Goal: Information Seeking & Learning: Check status

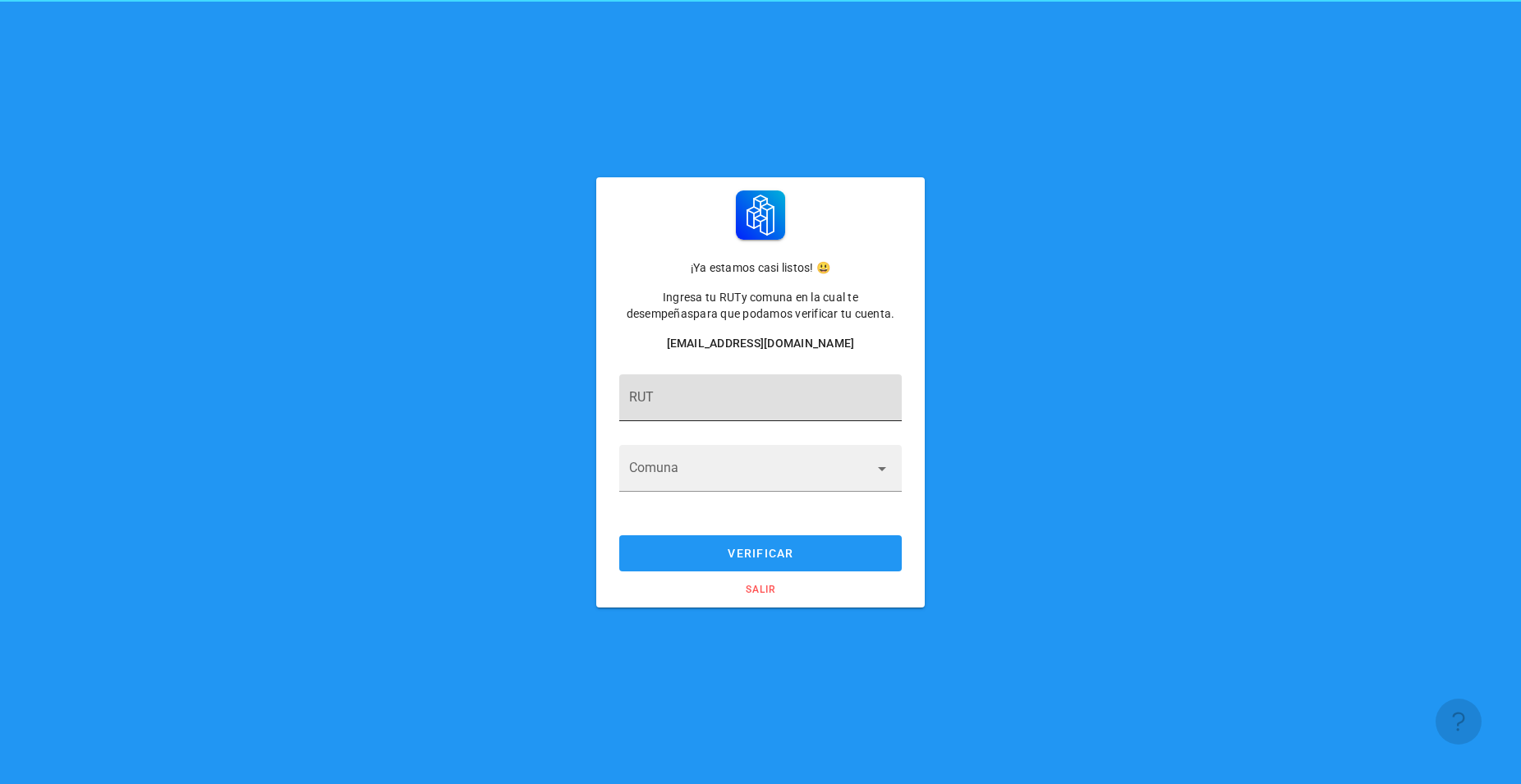
click at [749, 406] on input "RUT" at bounding box center [760, 405] width 262 height 26
type input "27.365.724-K"
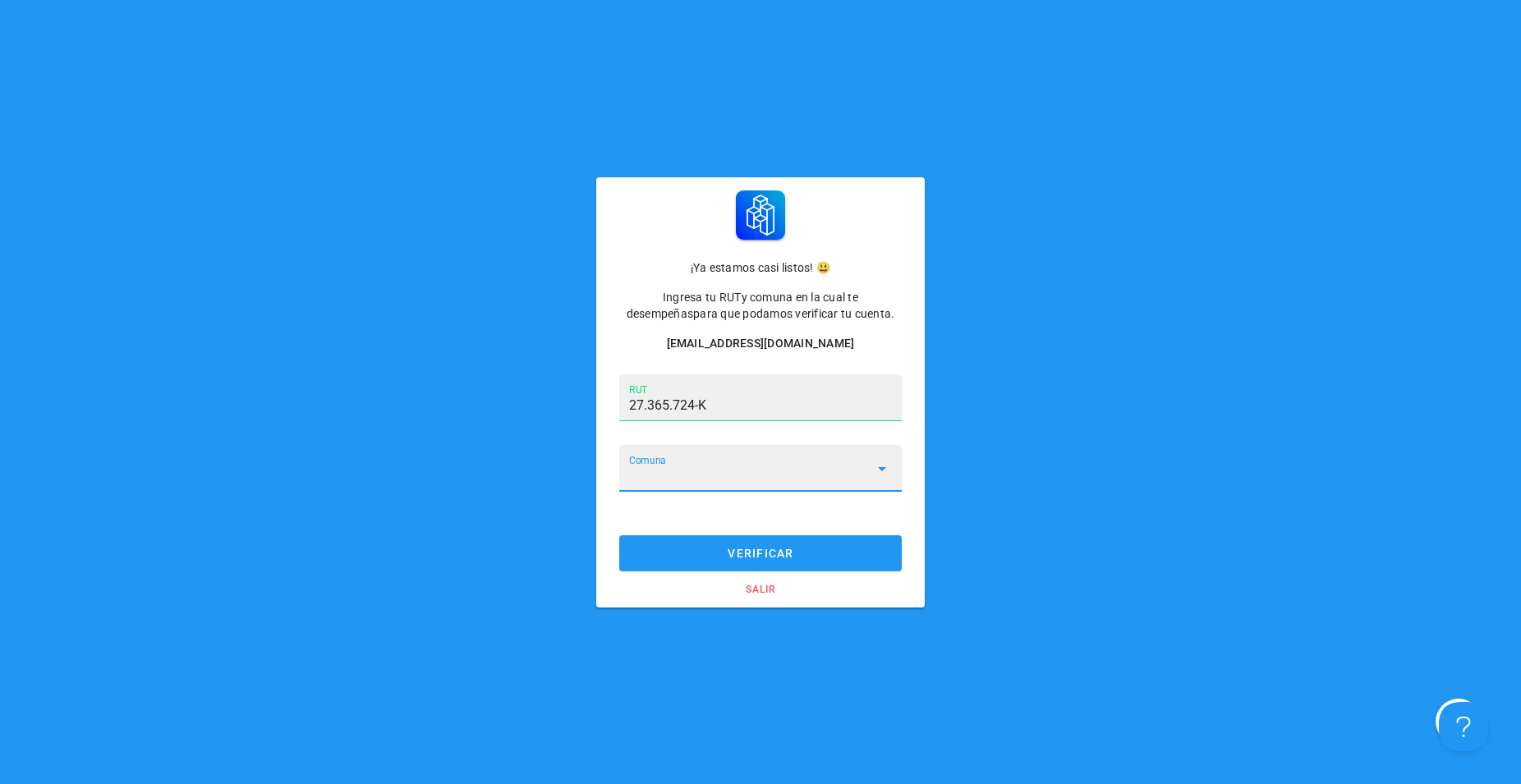
click at [864, 476] on input "Comuna" at bounding box center [748, 477] width 240 height 26
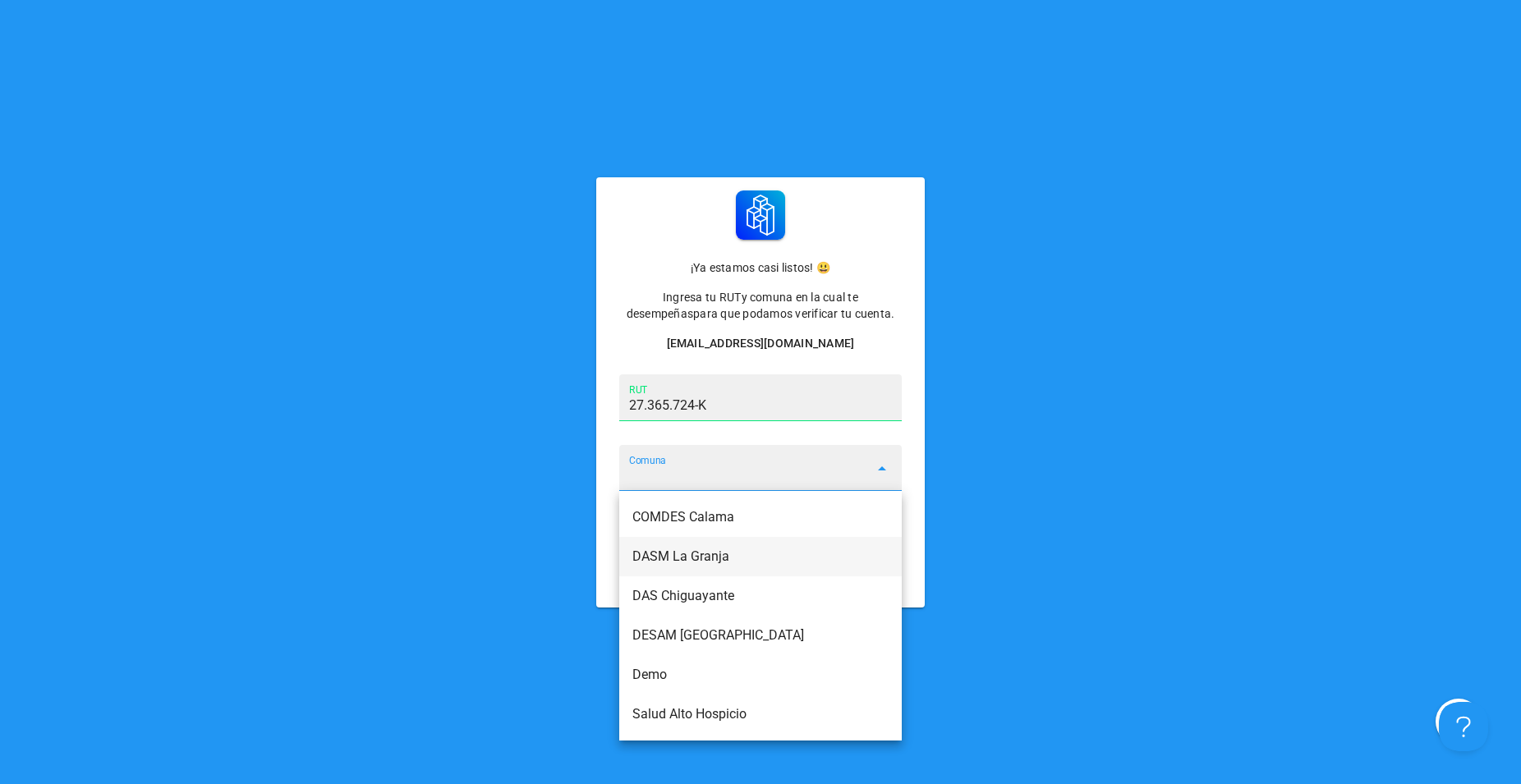
click at [746, 558] on div "DASM La Granja" at bounding box center [760, 556] width 257 height 16
type input "DASM La Granja"
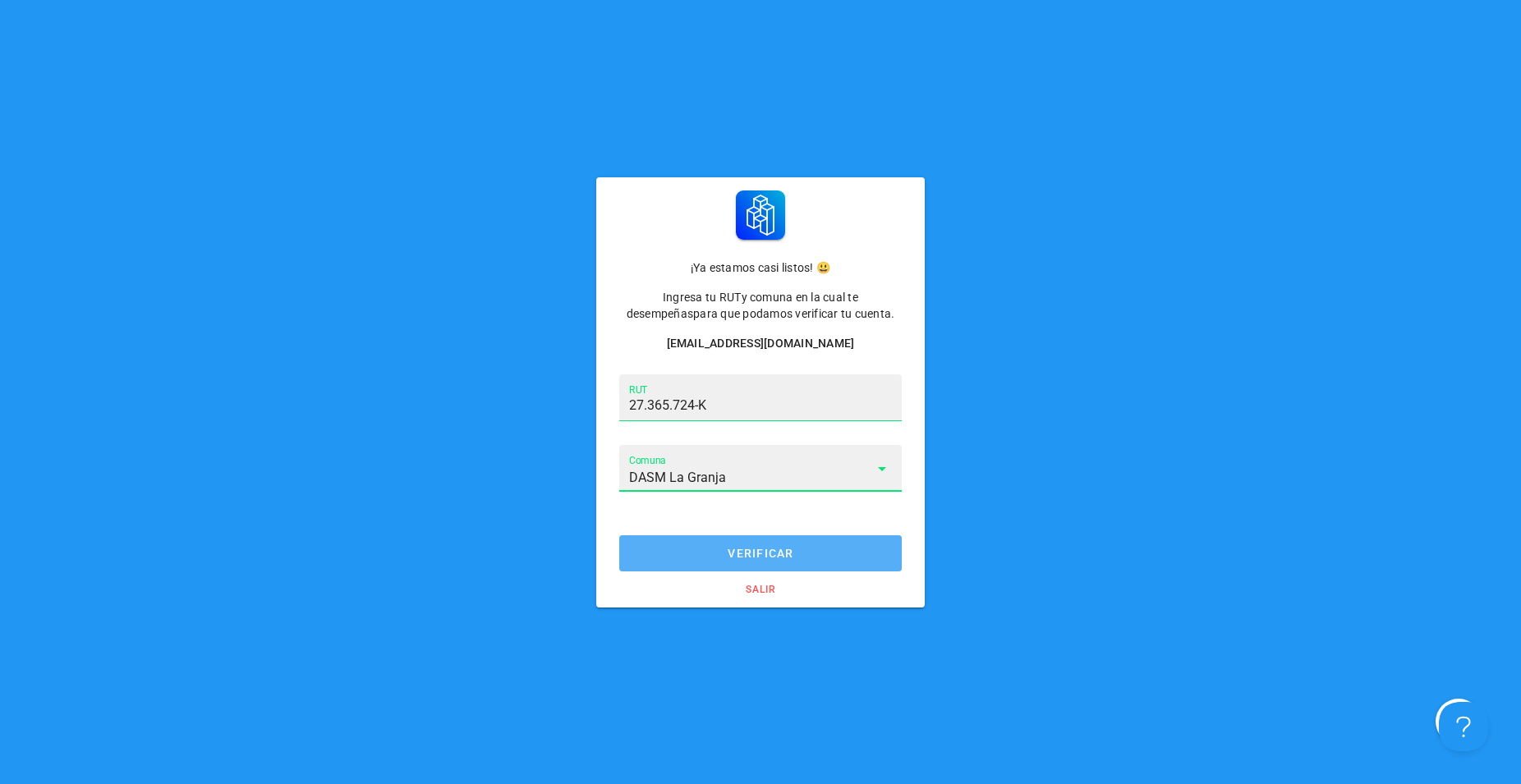
click at [785, 559] on span "verificar" at bounding box center [761, 554] width 251 height 14
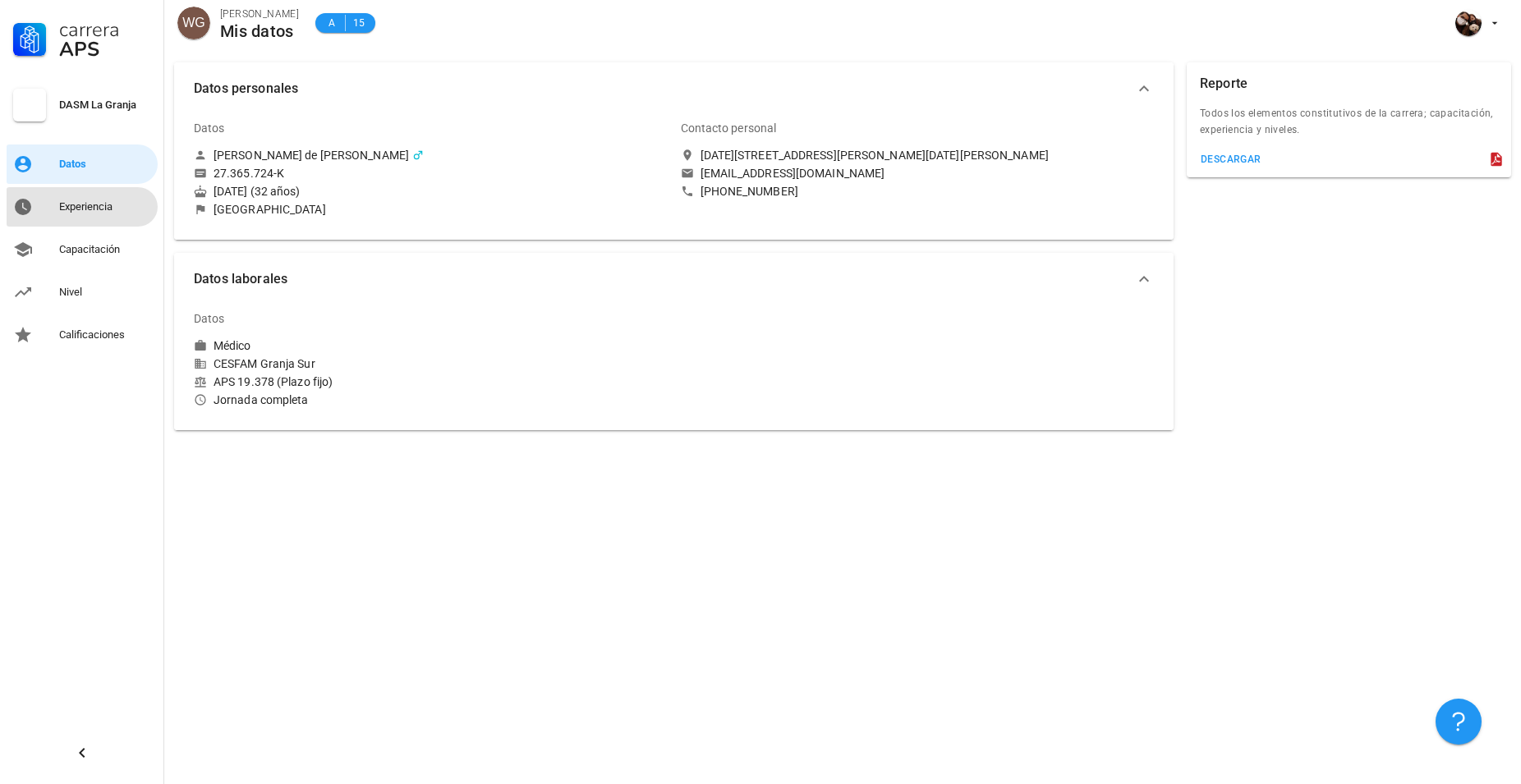
click at [92, 203] on div "Experiencia" at bounding box center [105, 207] width 92 height 14
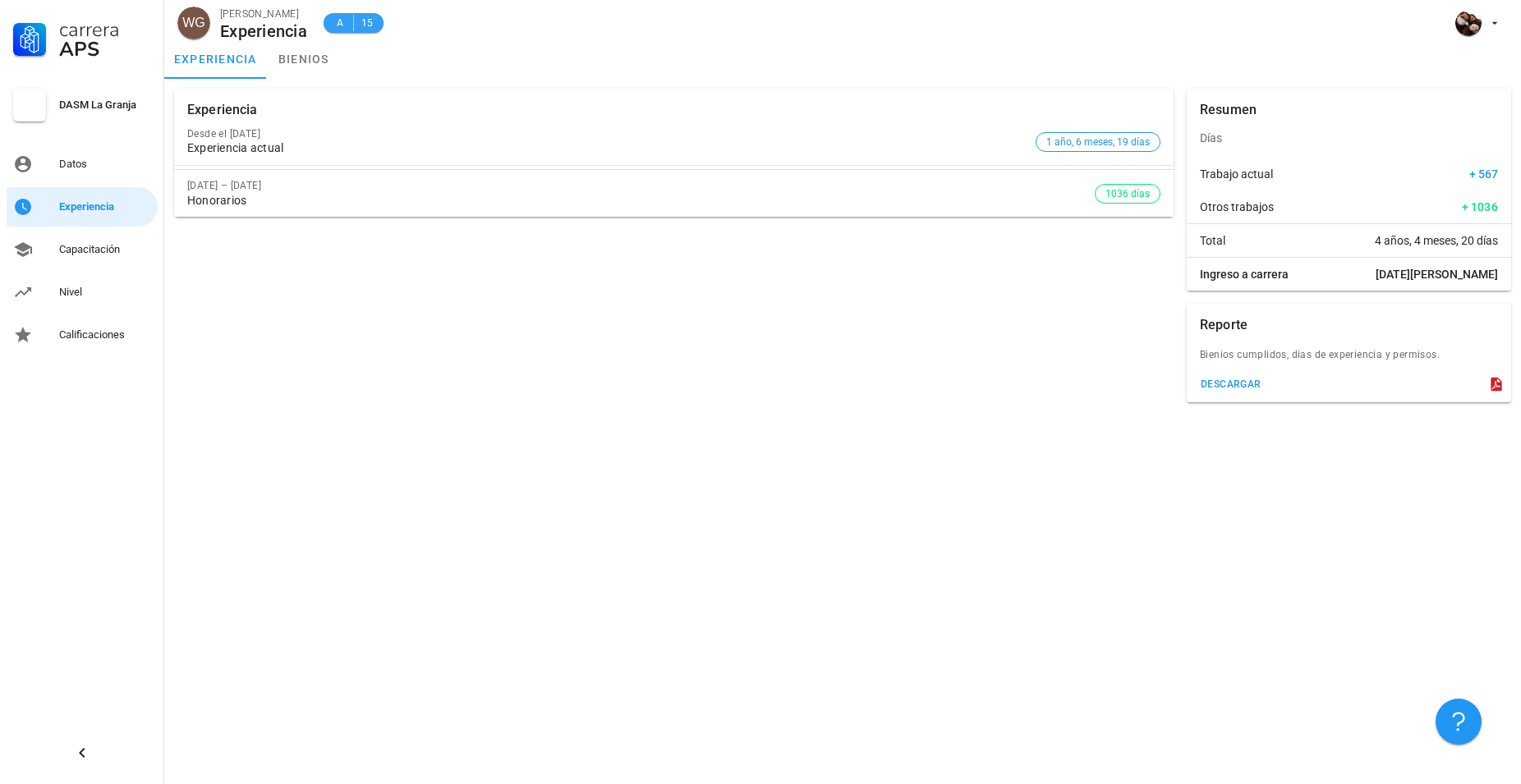
click at [339, 18] on span "A" at bounding box center [340, 22] width 14 height 17
click at [118, 256] on div "Capacitación" at bounding box center [105, 250] width 92 height 14
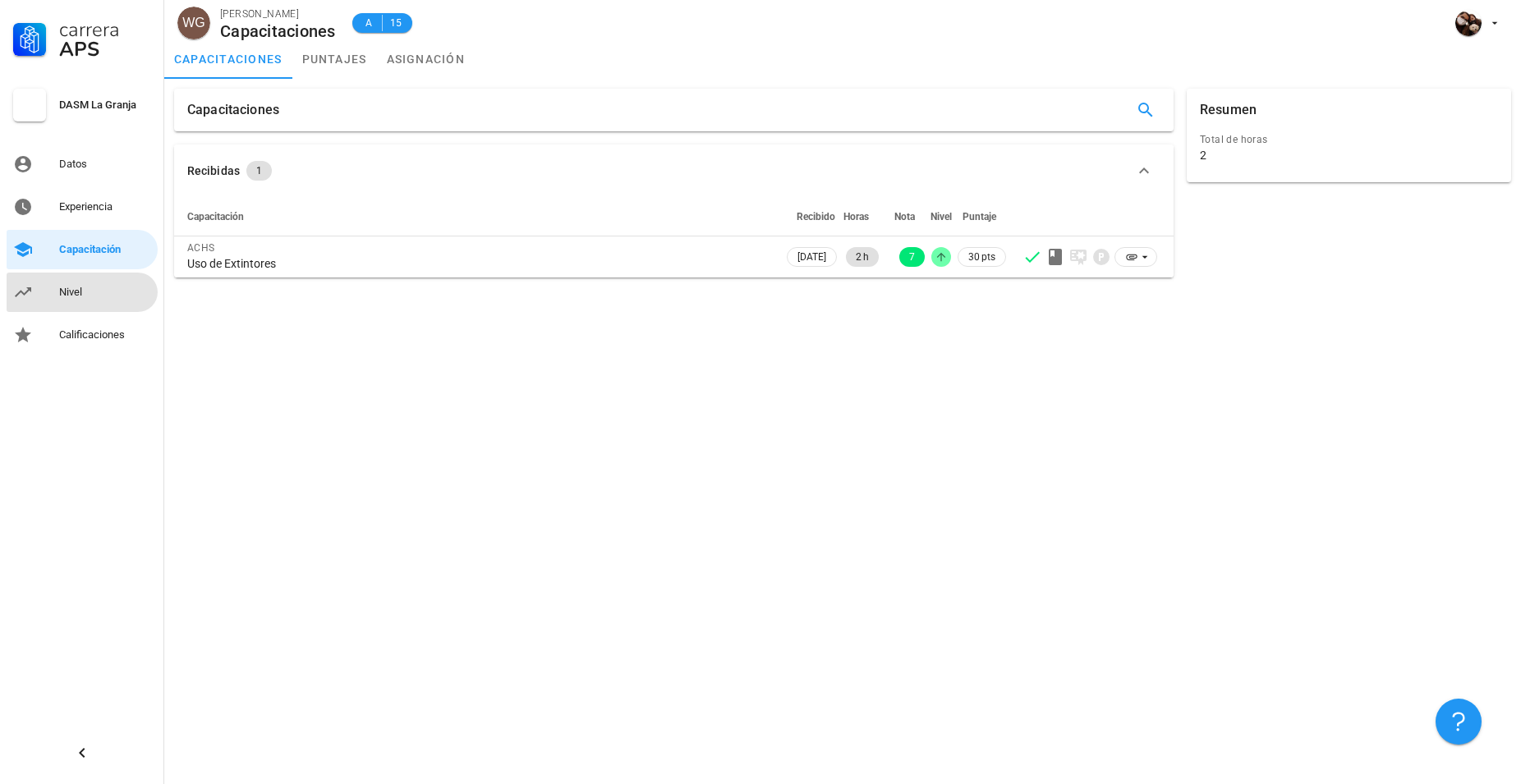
click at [92, 303] on div "Nivel" at bounding box center [105, 291] width 92 height 26
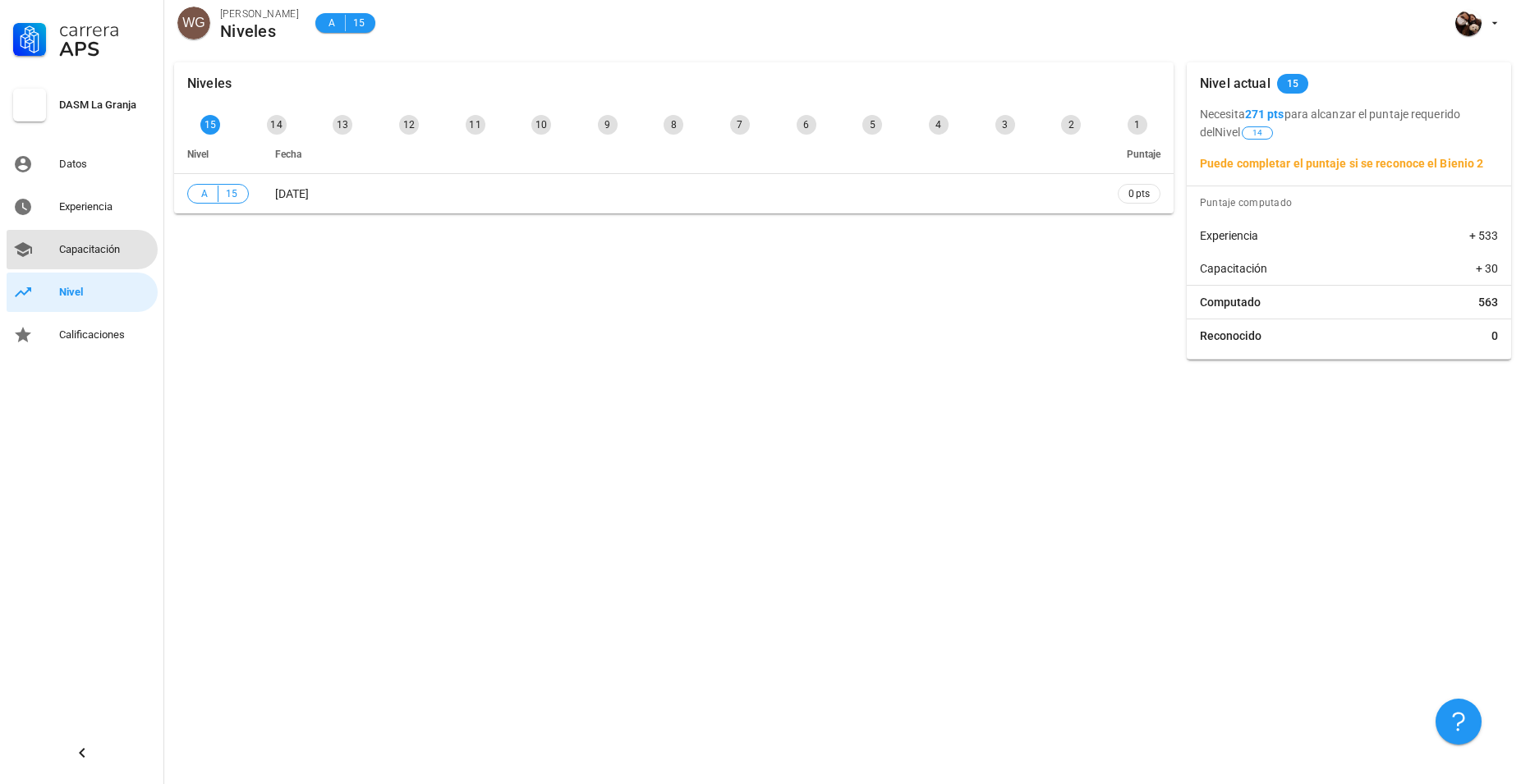
click at [106, 255] on div "Capacitación" at bounding box center [105, 250] width 92 height 14
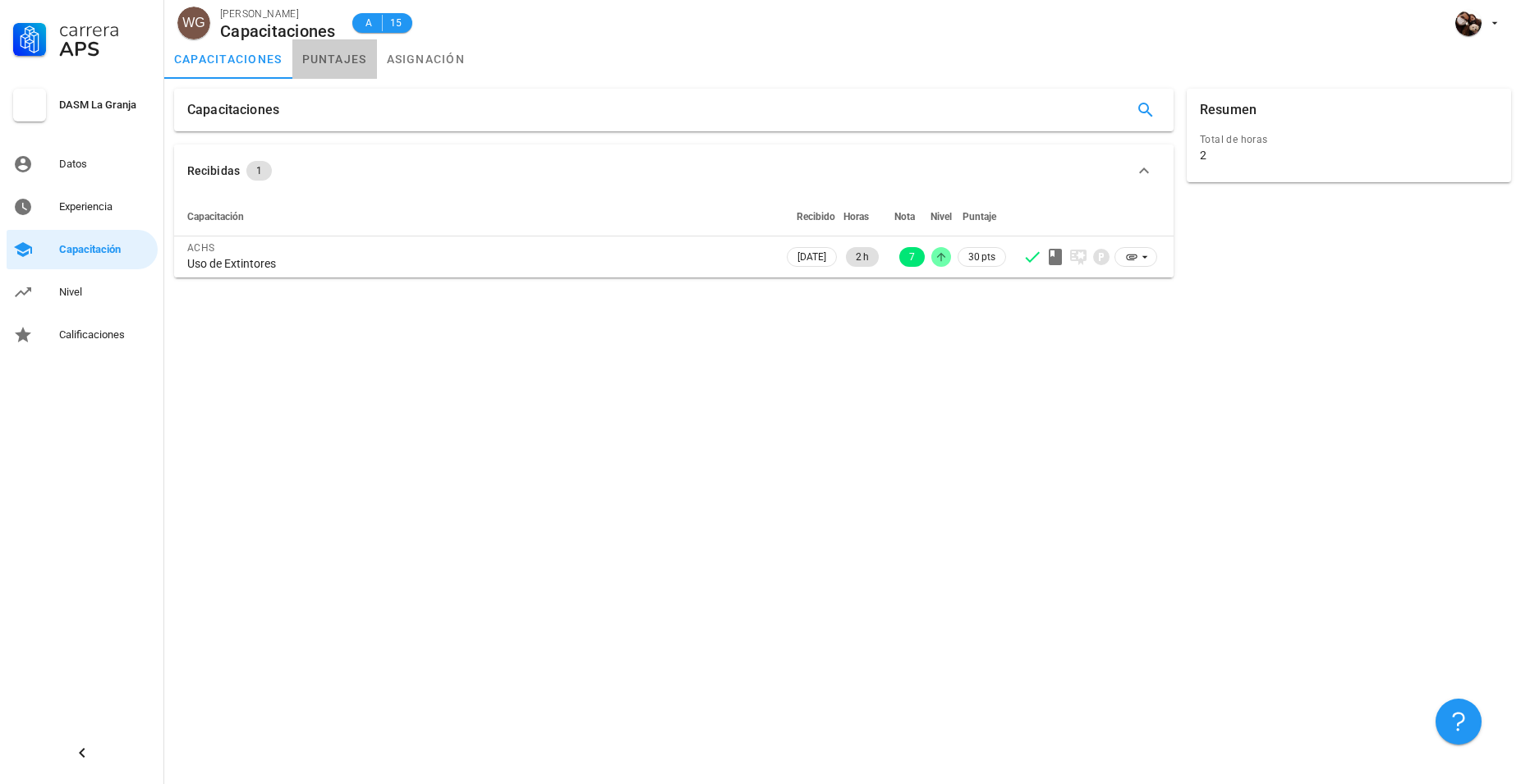
click at [320, 53] on link "puntajes" at bounding box center [334, 59] width 85 height 40
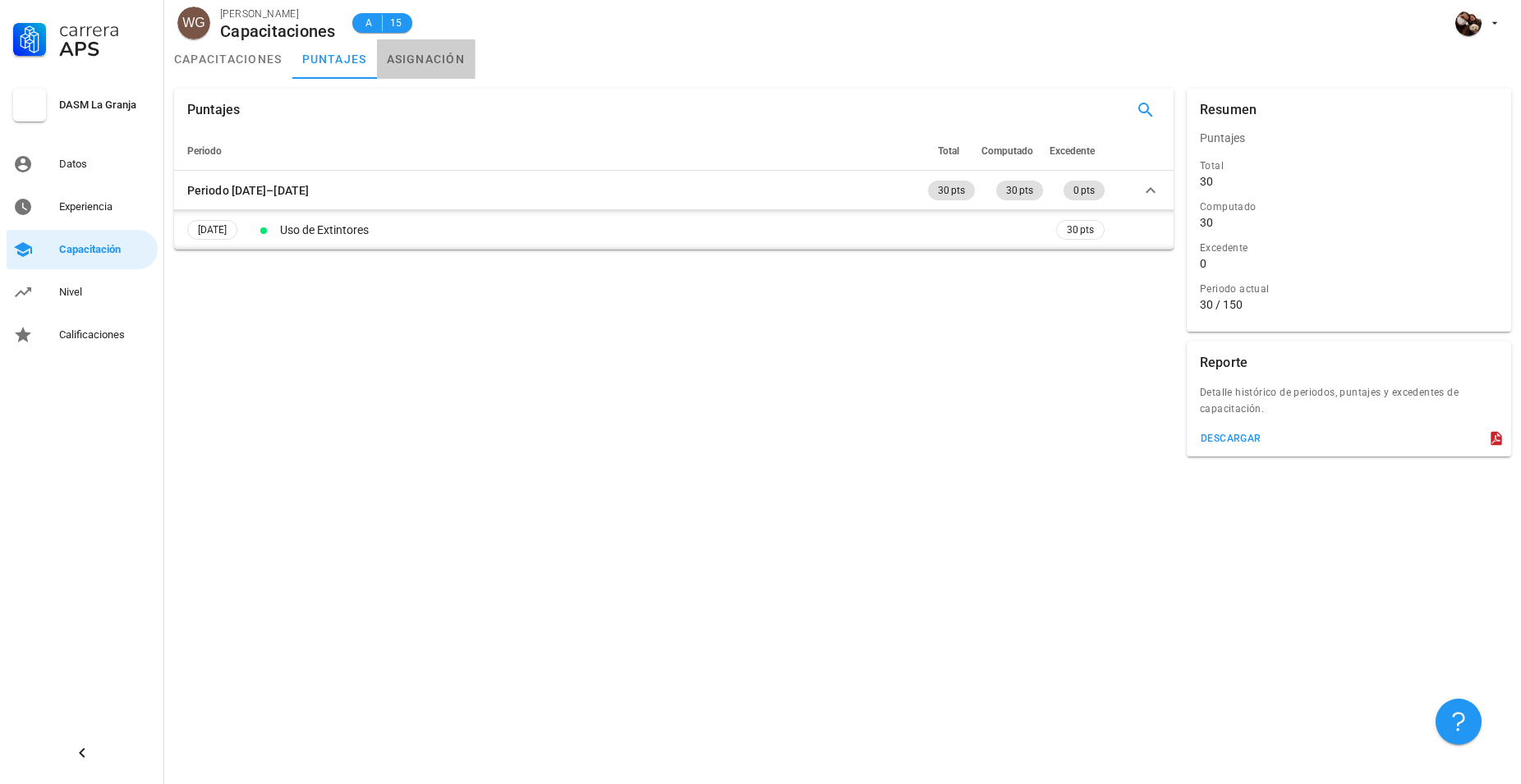
click at [436, 58] on link "asignación" at bounding box center [426, 59] width 98 height 40
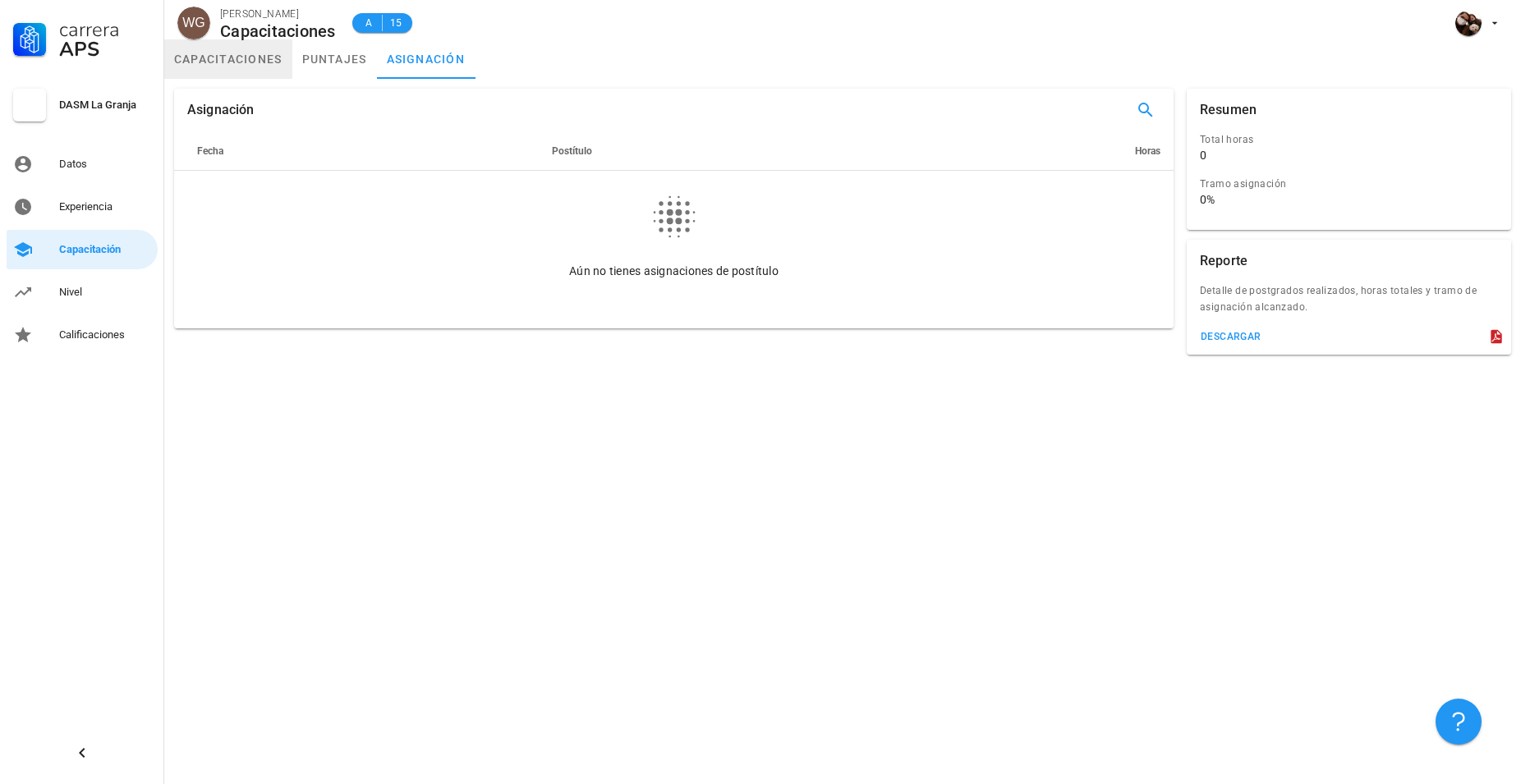
click at [225, 71] on link "capacitaciones" at bounding box center [228, 59] width 128 height 40
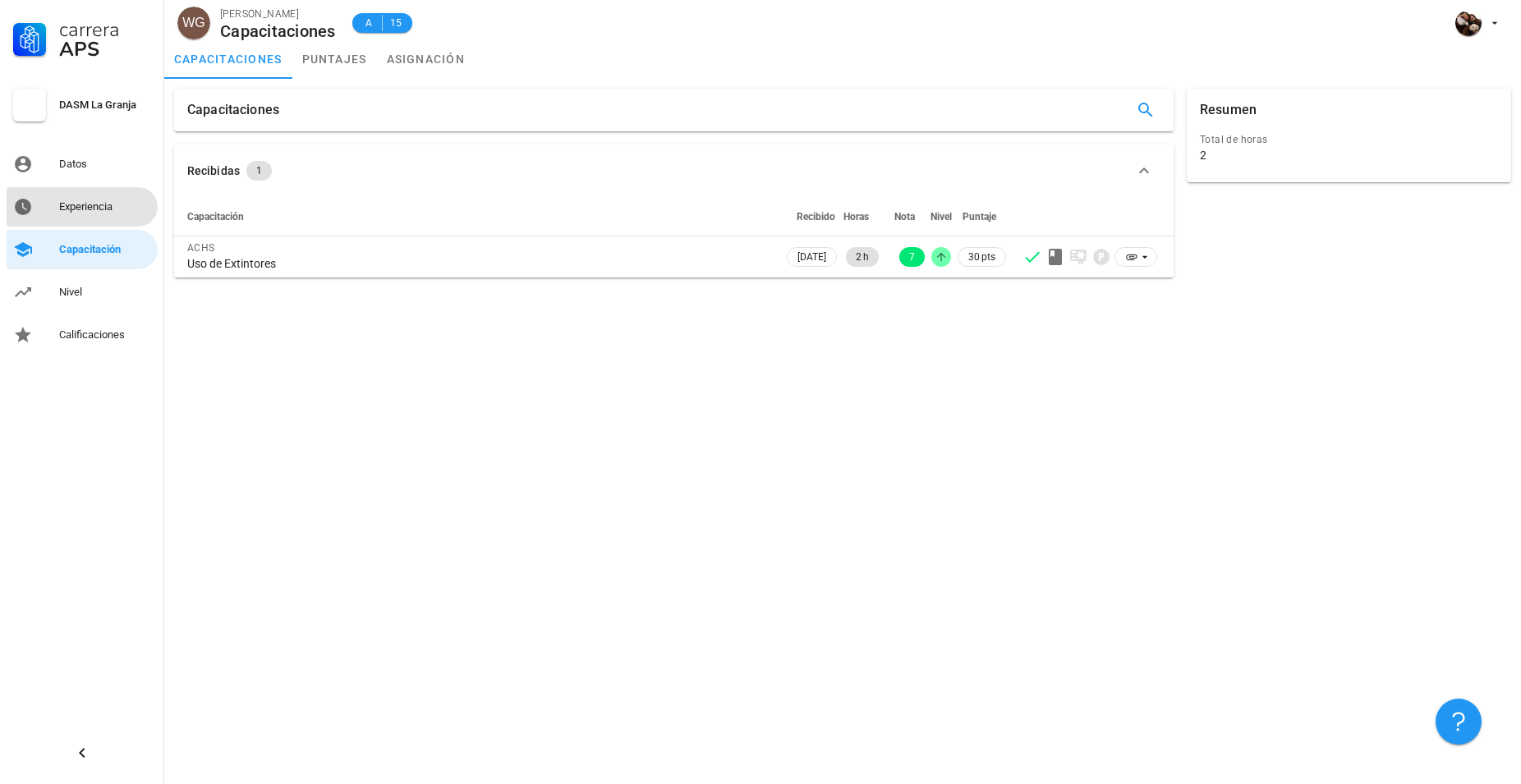
click at [85, 208] on div "Experiencia" at bounding box center [105, 207] width 92 height 14
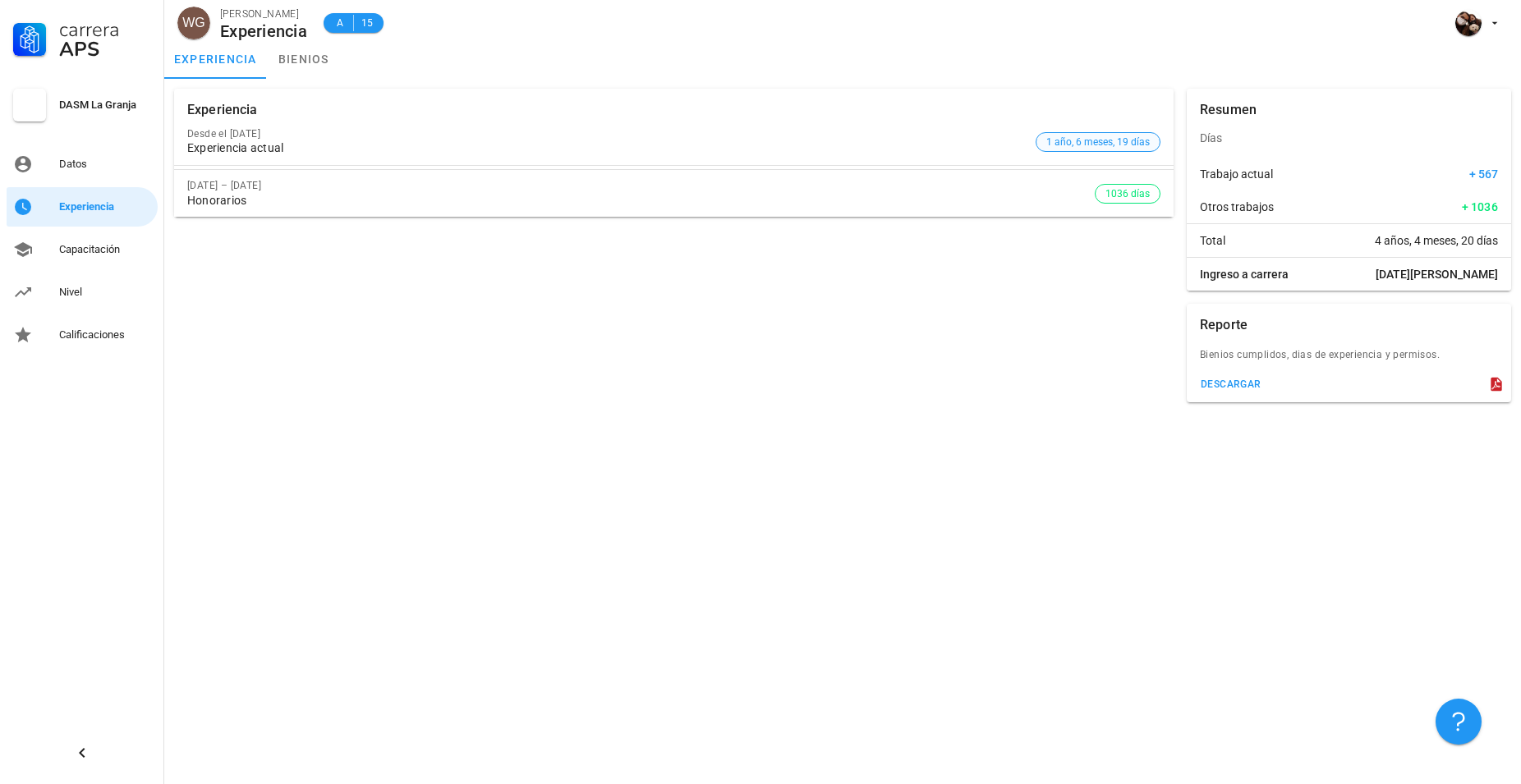
click at [1047, 141] on span "1 año, 6 meses, 19 días" at bounding box center [1097, 142] width 124 height 19
click at [1118, 187] on span "1036 días" at bounding box center [1127, 193] width 45 height 18
click at [1117, 200] on span "1036 días" at bounding box center [1127, 193] width 45 height 18
click at [51, 155] on link "Datos" at bounding box center [82, 164] width 151 height 40
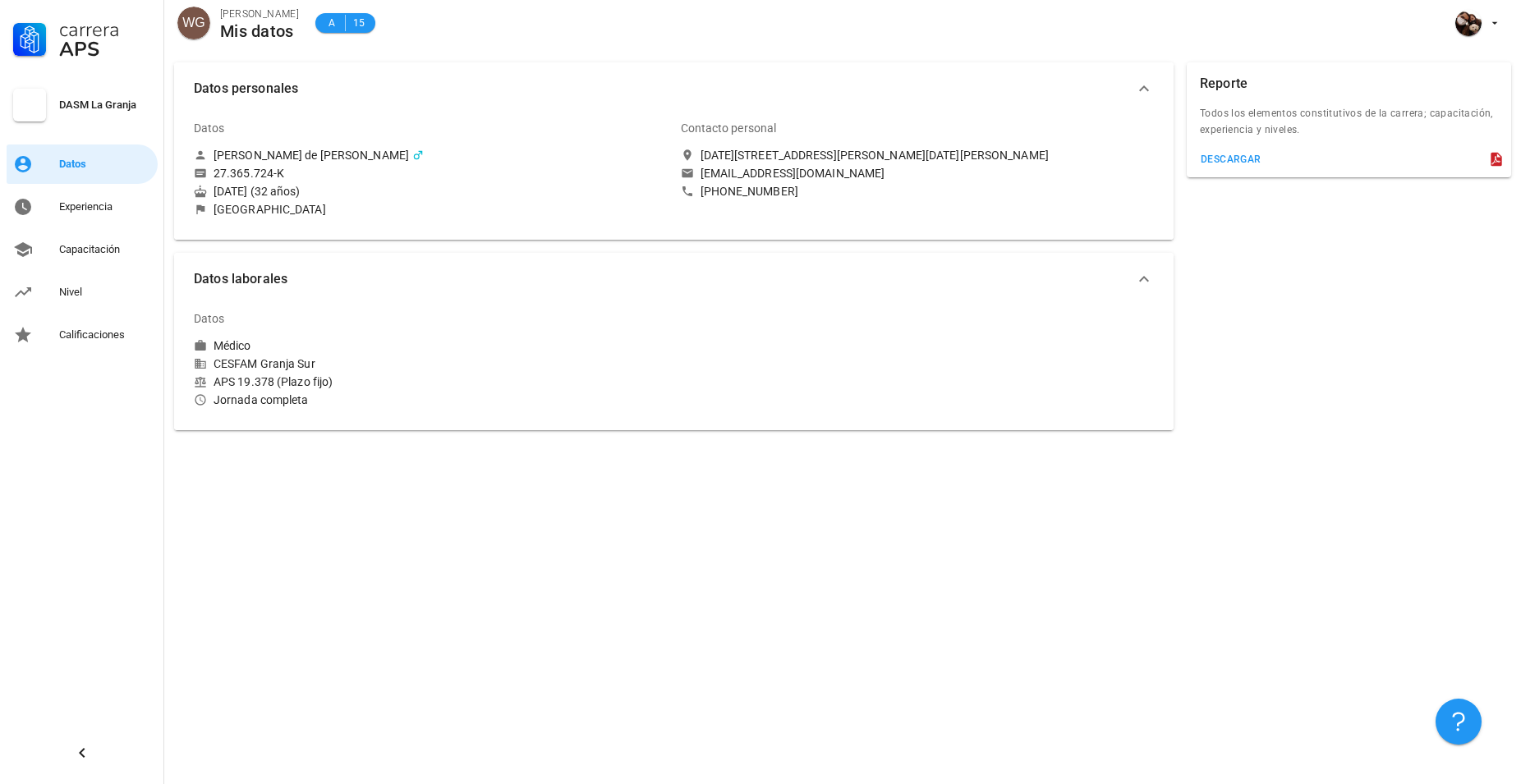
click at [92, 98] on div "DASM La Granja" at bounding box center [105, 105] width 92 height 26
click at [89, 103] on div "DASM La Granja" at bounding box center [105, 105] width 92 height 14
click at [91, 341] on div "Calificaciones" at bounding box center [105, 335] width 92 height 14
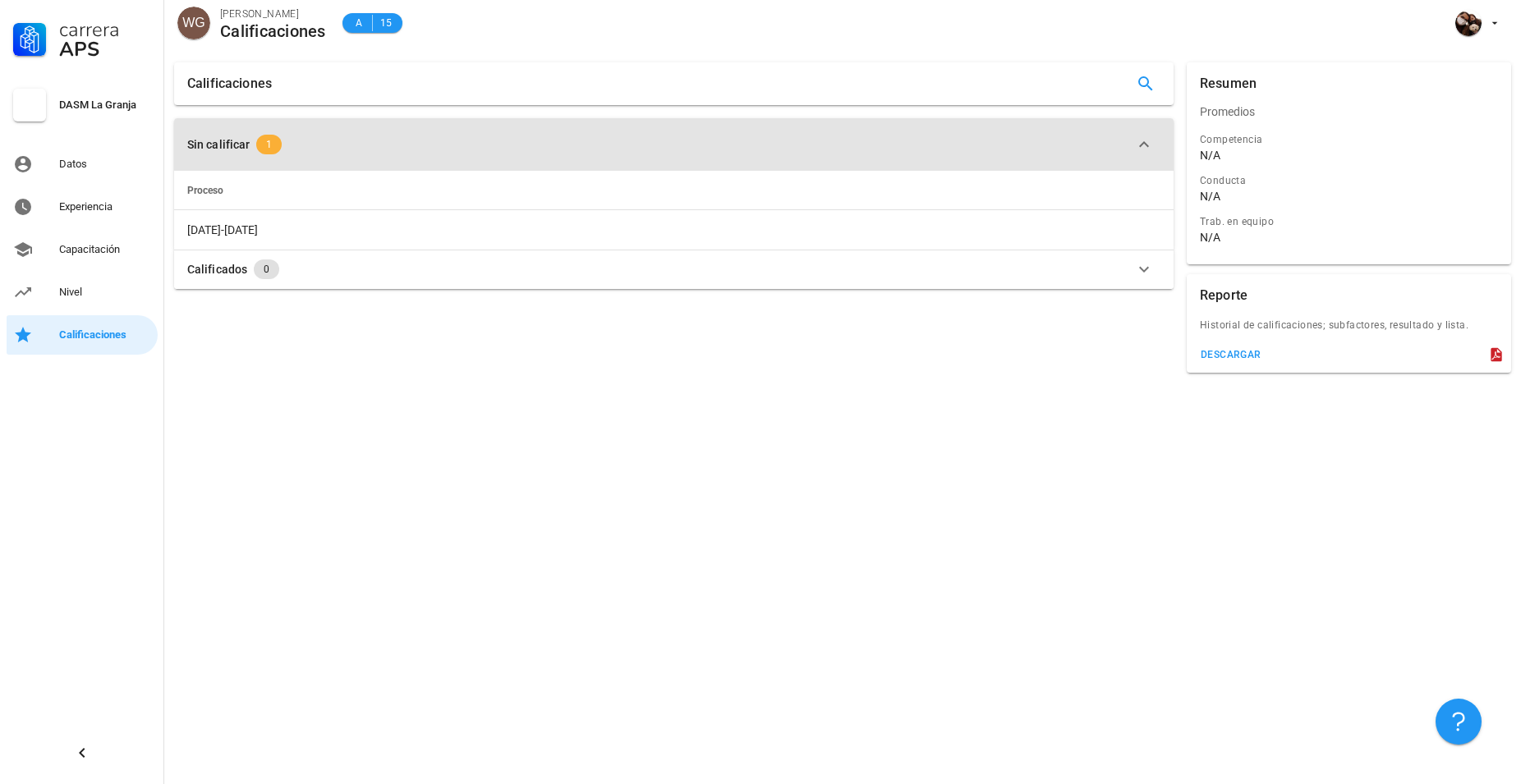
click at [261, 140] on span "1" at bounding box center [269, 145] width 25 height 19
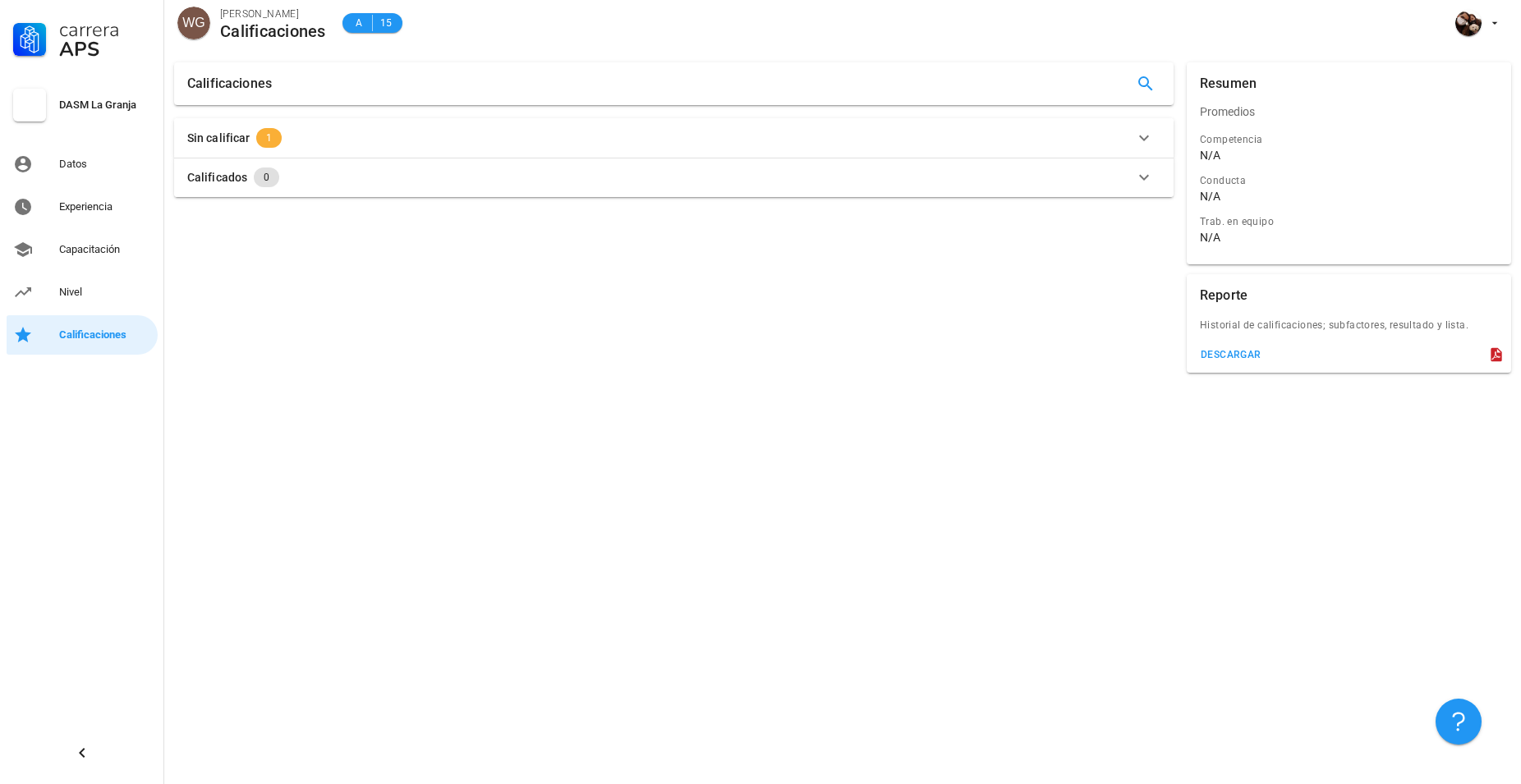
click at [259, 135] on span "1" at bounding box center [269, 138] width 25 height 19
click at [259, 269] on span "0" at bounding box center [266, 269] width 25 height 19
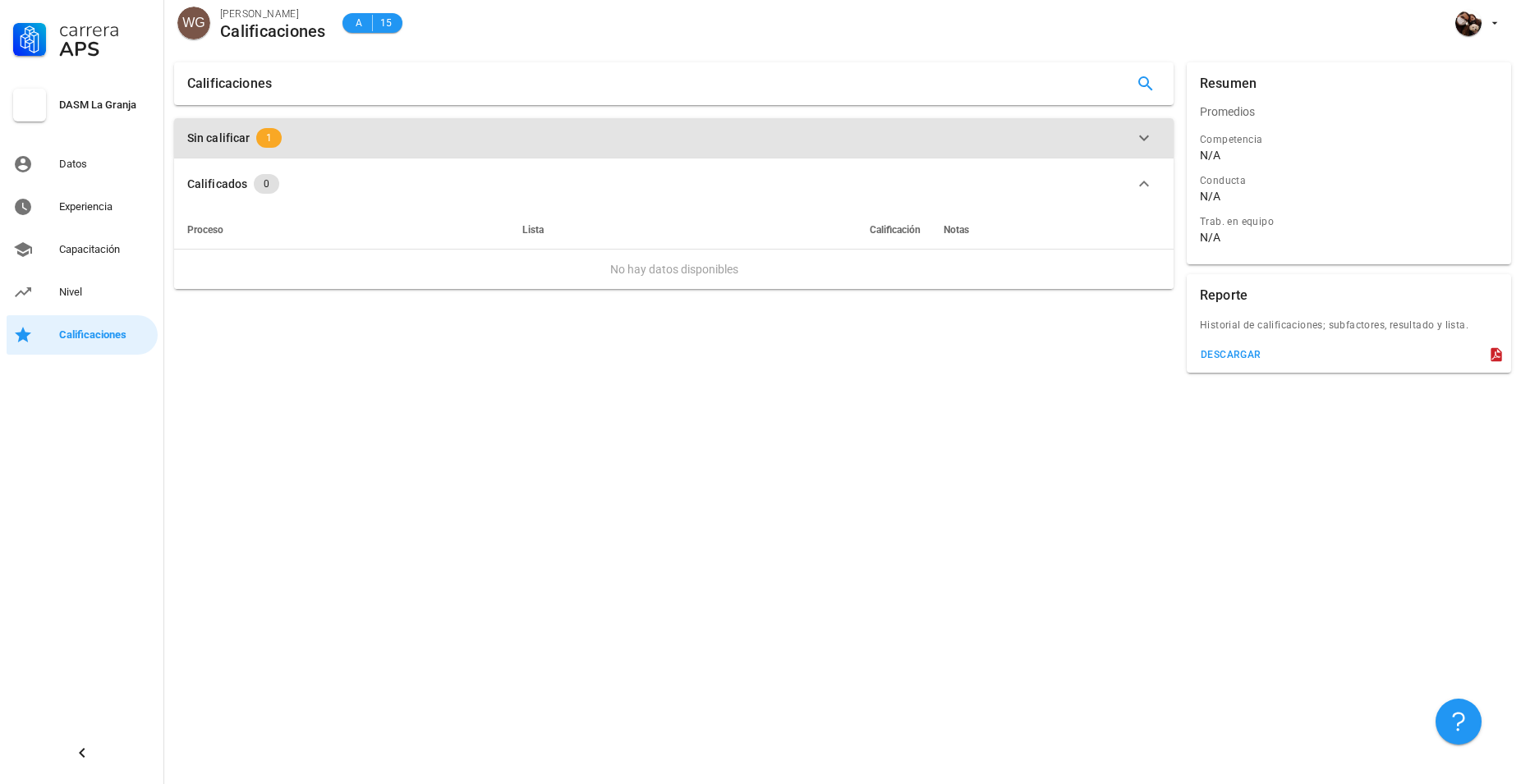
click at [267, 148] on button "Sin calificar 1" at bounding box center [674, 138] width 999 height 40
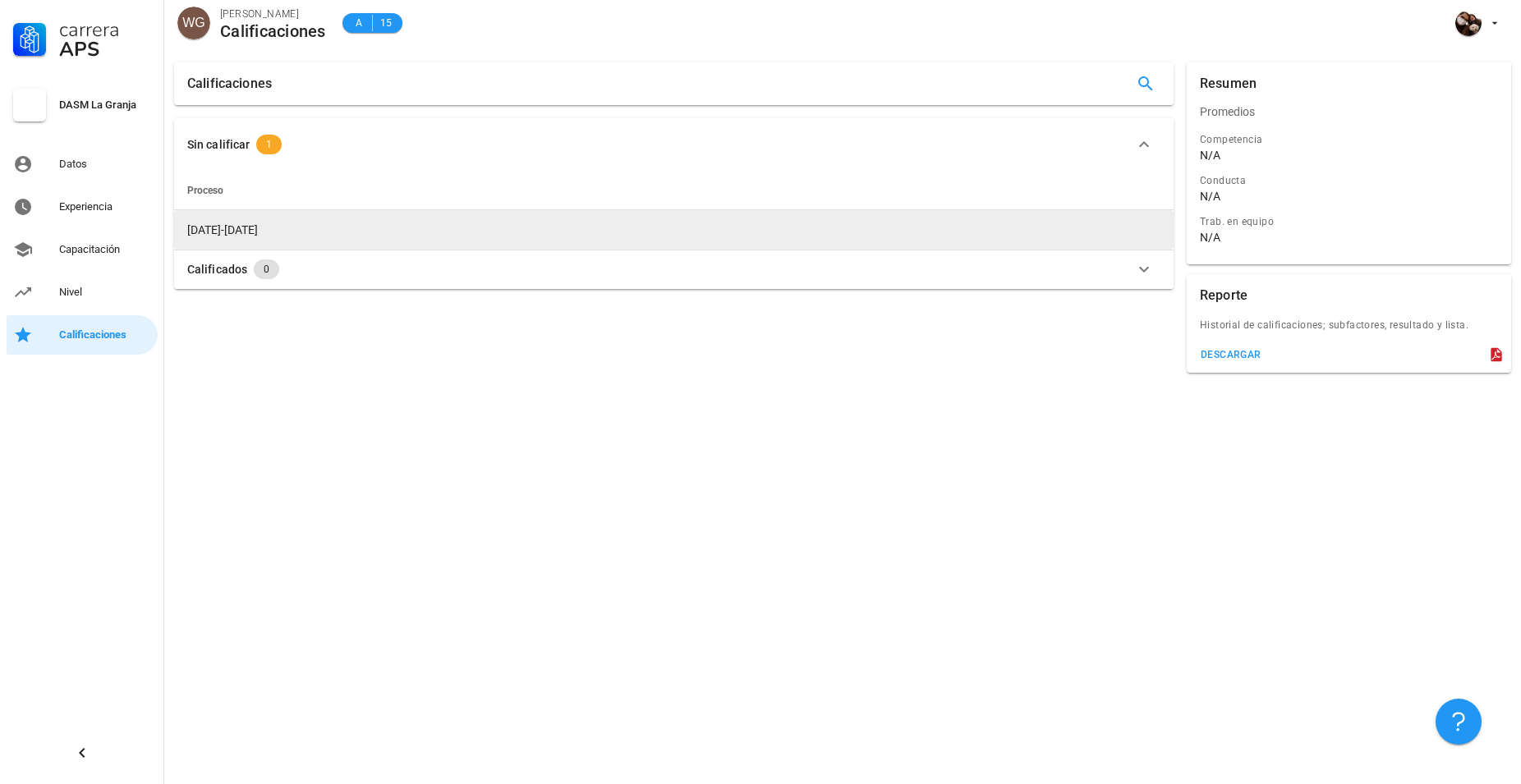
click at [214, 230] on span "[DATE]-[DATE]" at bounding box center [223, 230] width 71 height 14
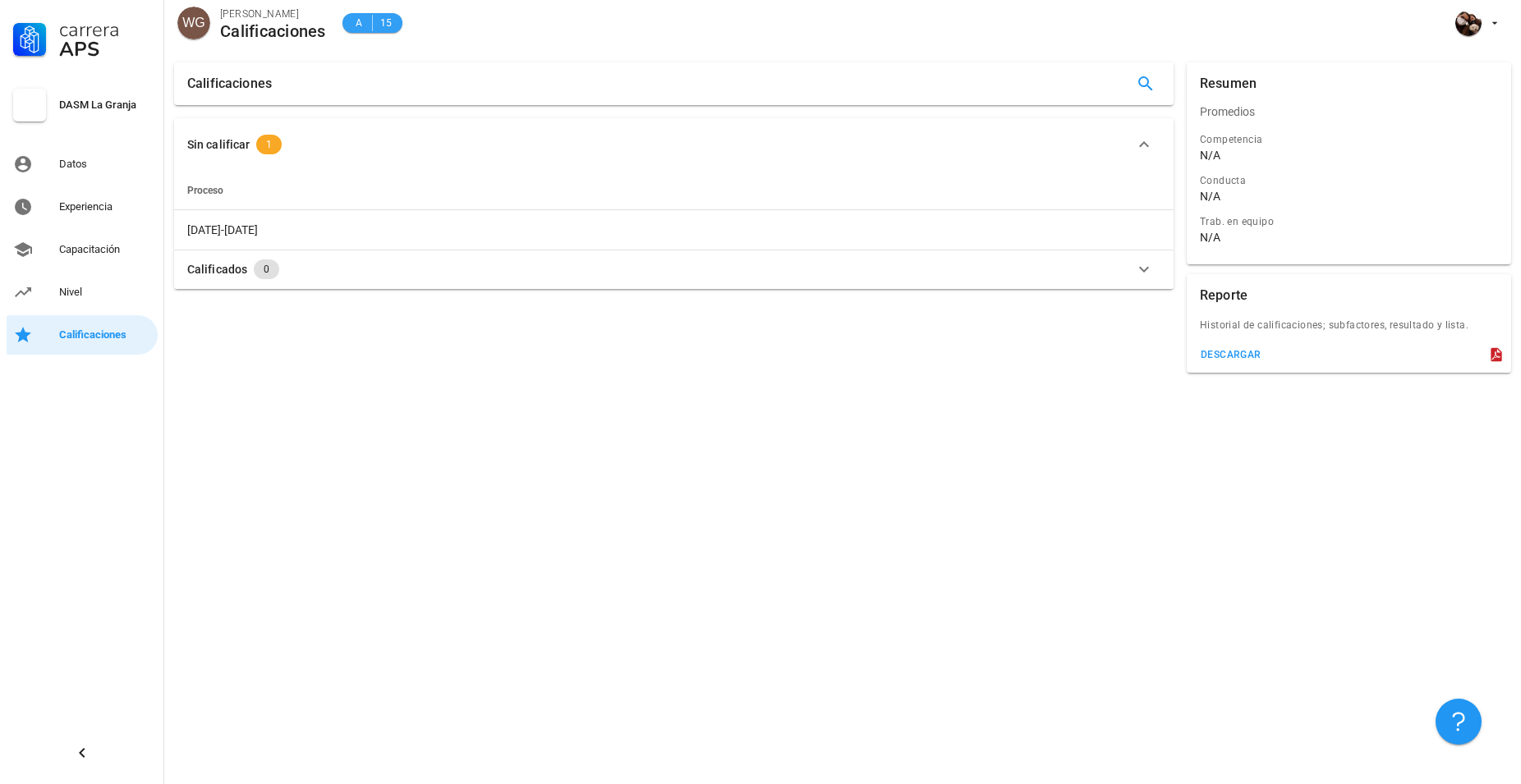
click at [374, 23] on div "A 15" at bounding box center [371, 22] width 40 height 17
click at [355, 21] on span "A" at bounding box center [359, 22] width 14 height 17
click at [392, 23] on span "15" at bounding box center [386, 22] width 14 height 17
click at [76, 107] on div "DASM La Granja" at bounding box center [105, 105] width 92 height 14
click at [72, 176] on div "Datos" at bounding box center [105, 163] width 92 height 26
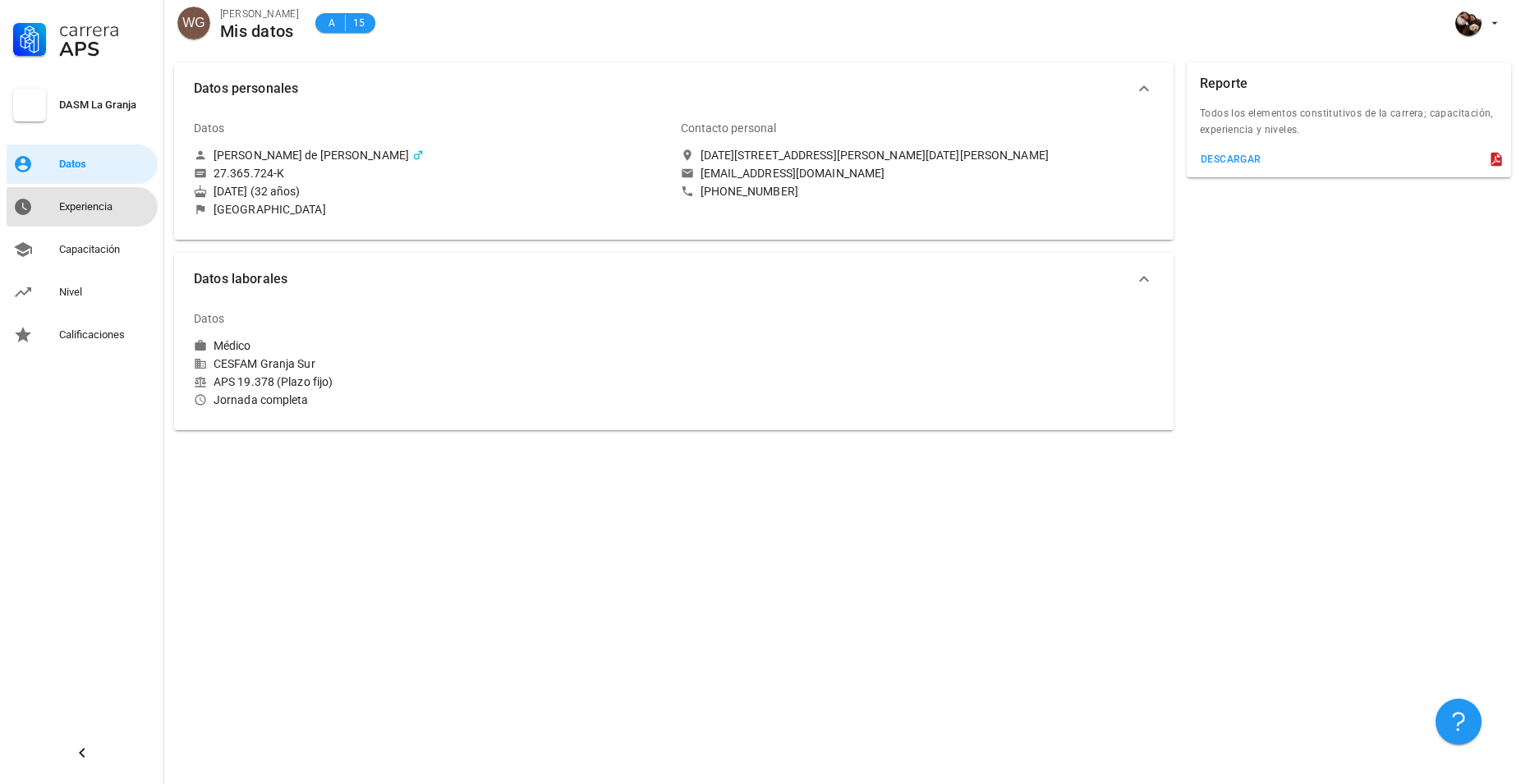
click at [100, 210] on div "Experiencia" at bounding box center [105, 207] width 92 height 14
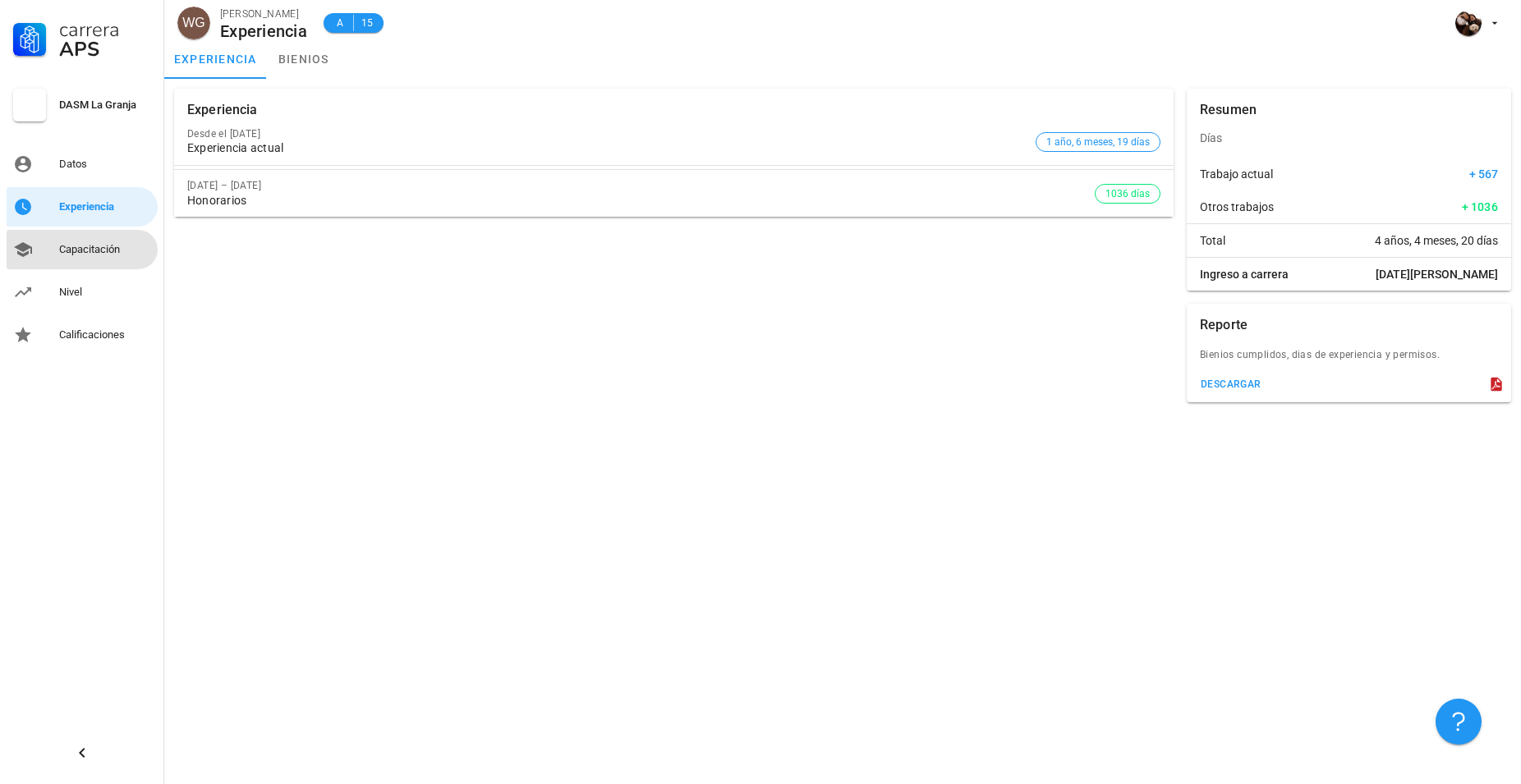
click at [105, 252] on div "Capacitación" at bounding box center [105, 250] width 92 height 14
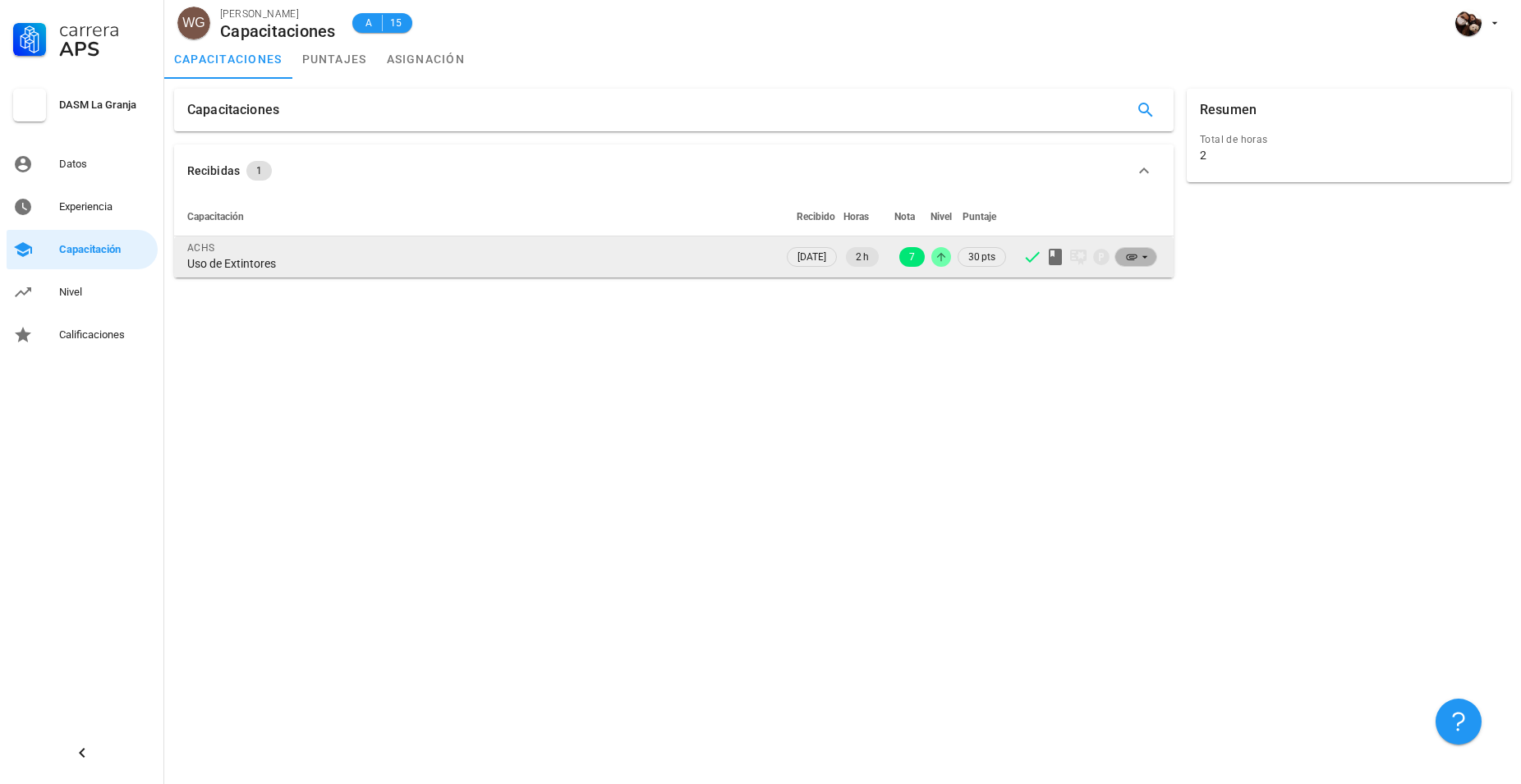
click at [1141, 256] on icon at bounding box center [1145, 257] width 14 height 14
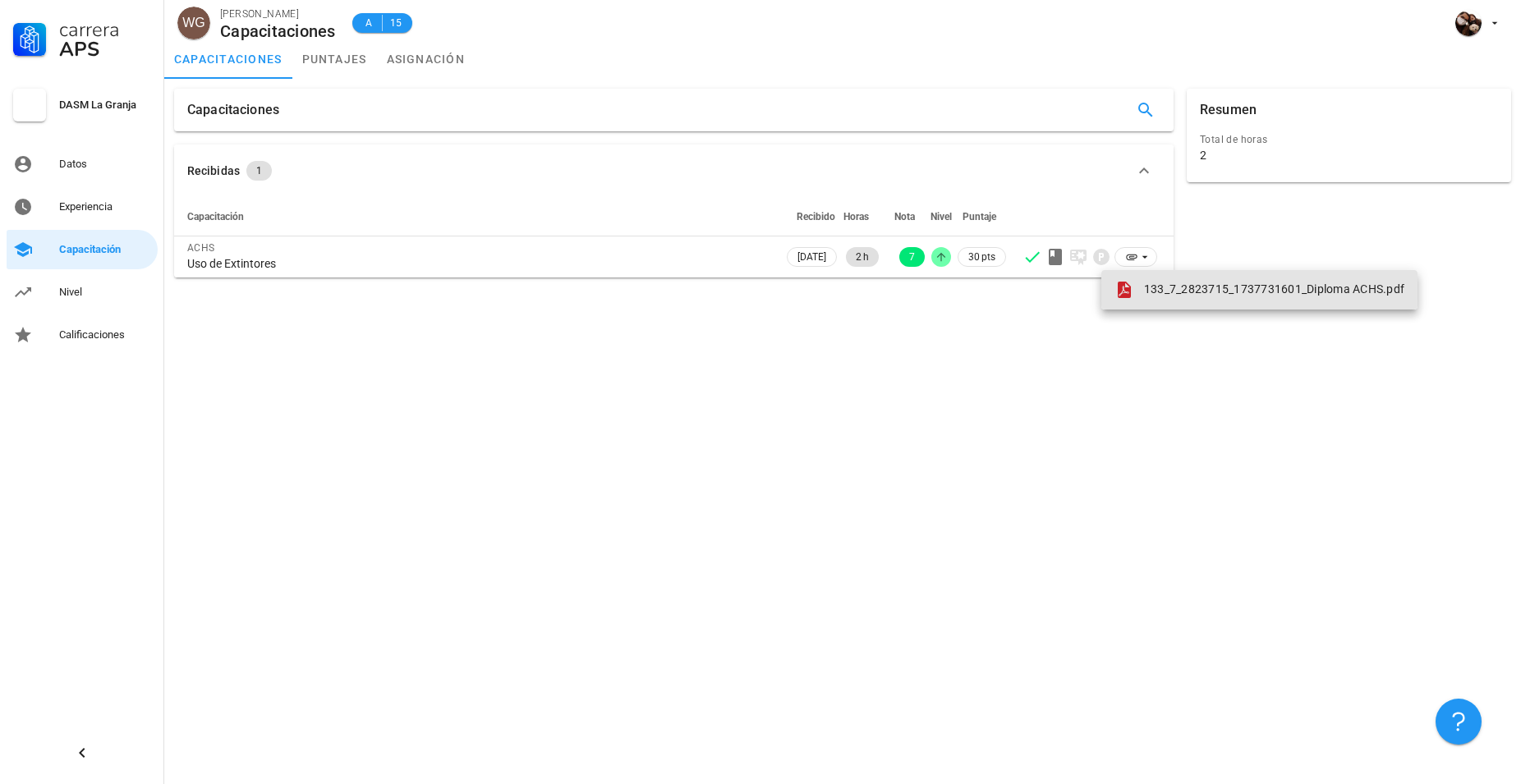
click at [1238, 285] on span "133_7_2823715_1737731601_Diploma ACHS.pdf" at bounding box center [1274, 290] width 260 height 14
